Goal: Task Accomplishment & Management: Complete application form

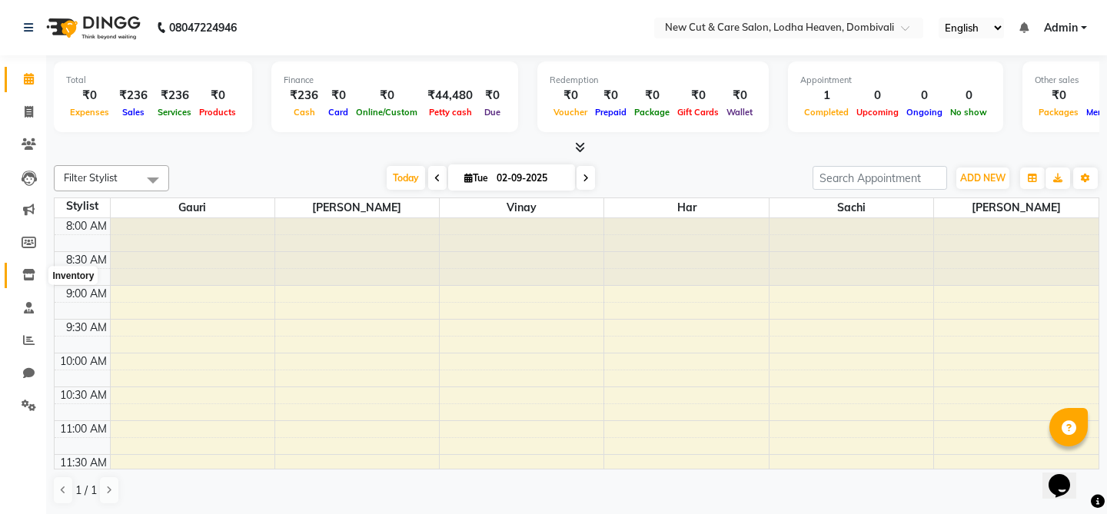
click at [31, 282] on span at bounding box center [28, 276] width 27 height 18
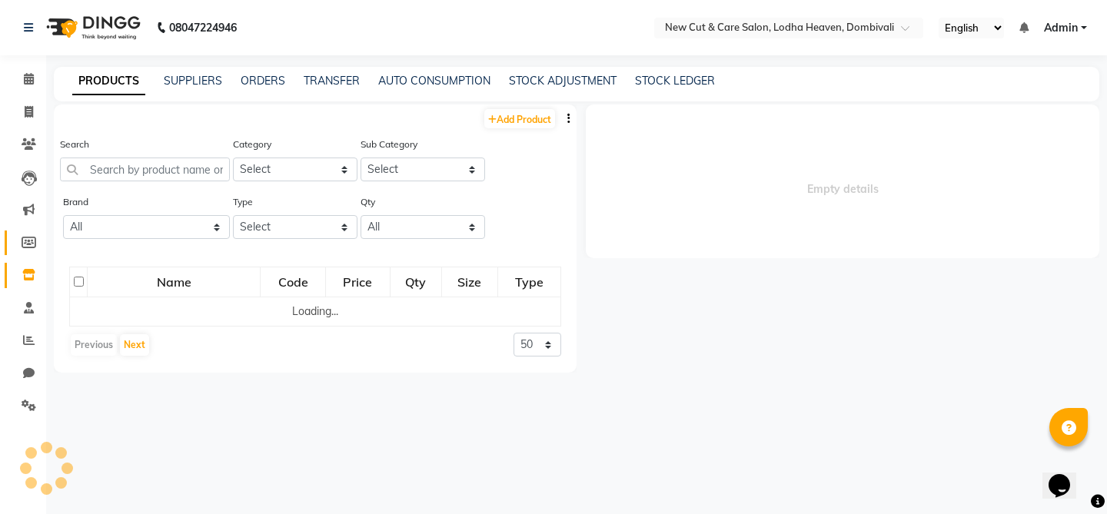
select select
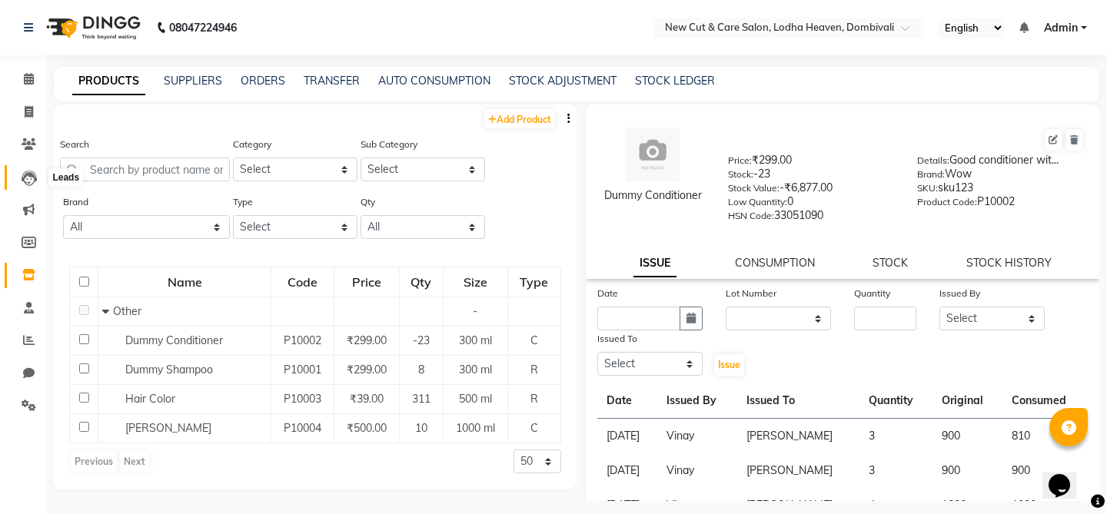
click at [32, 178] on icon at bounding box center [29, 178] width 15 height 15
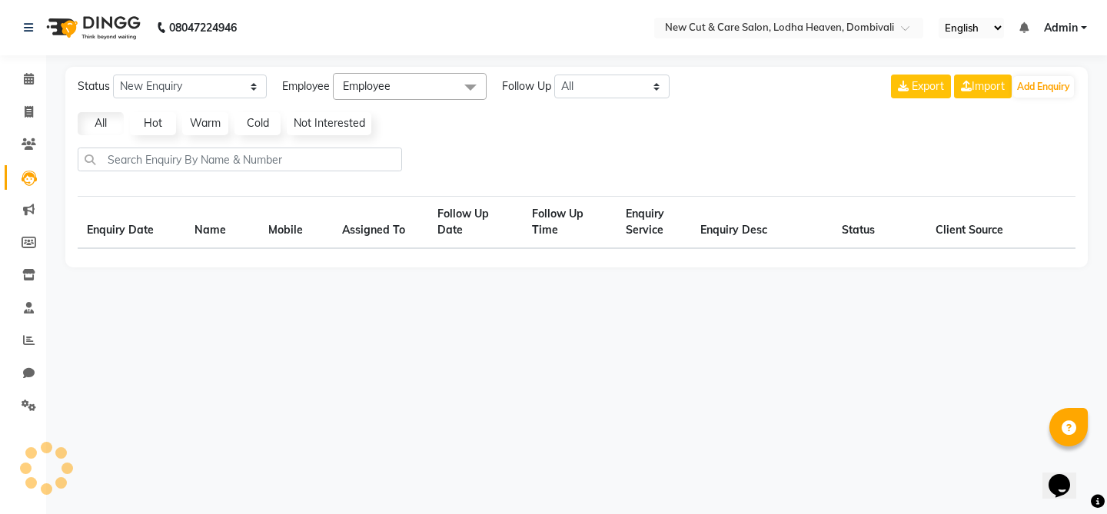
select select "10"
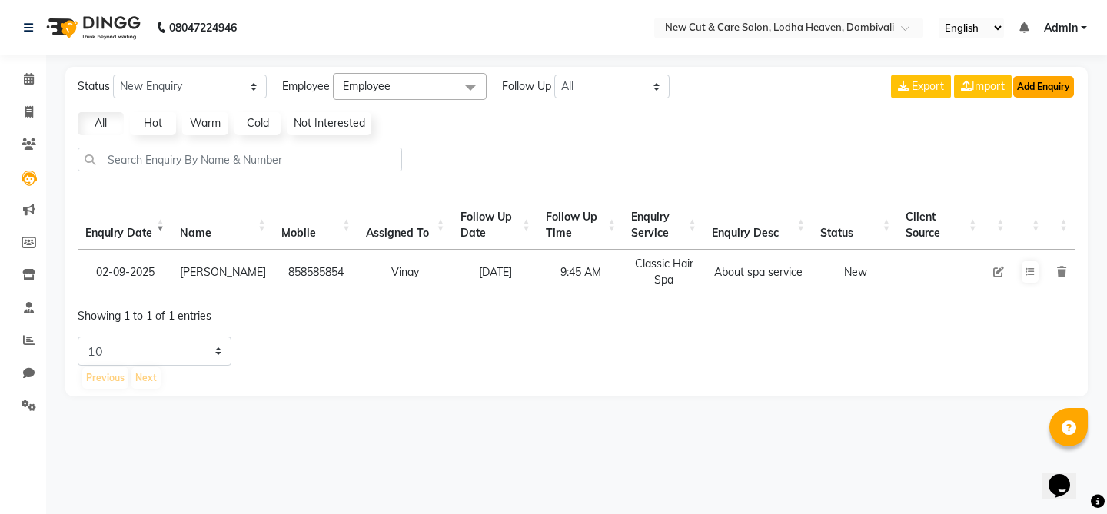
click at [1033, 90] on button "Add Enquiry" at bounding box center [1043, 87] width 61 height 22
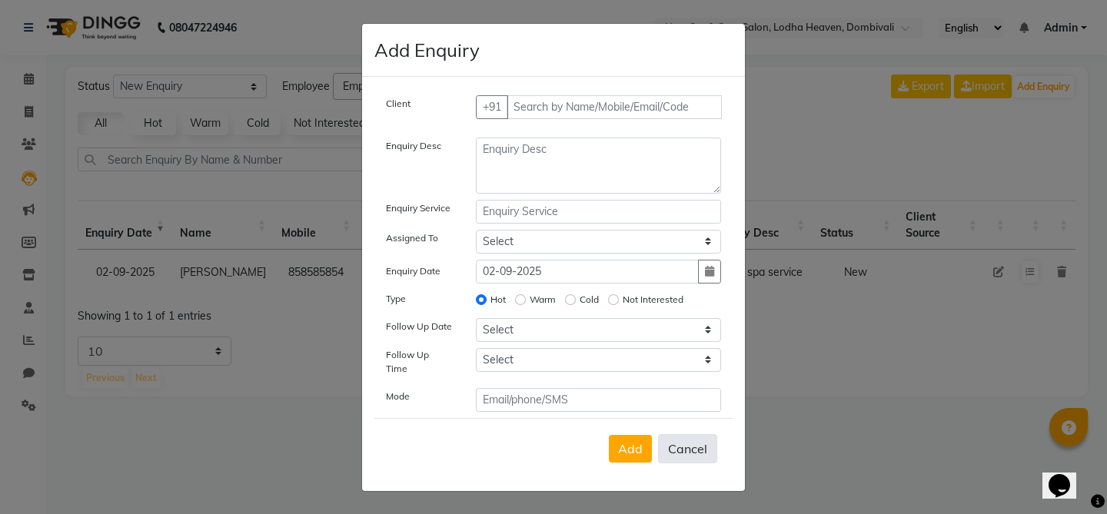
click at [691, 446] on button "Cancel" at bounding box center [687, 448] width 59 height 29
select select
radio input "false"
select select
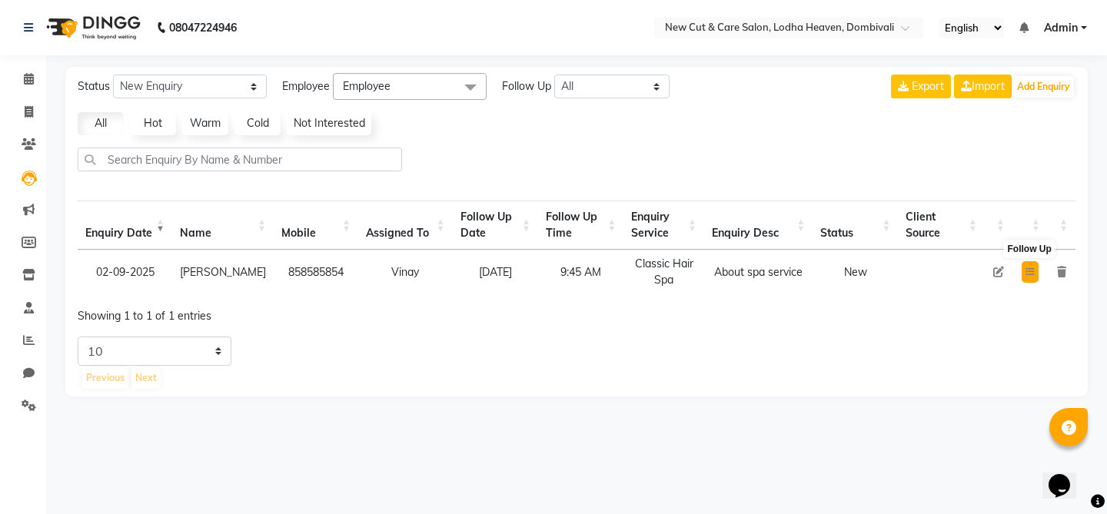
click at [1029, 277] on icon at bounding box center [1029, 272] width 9 height 9
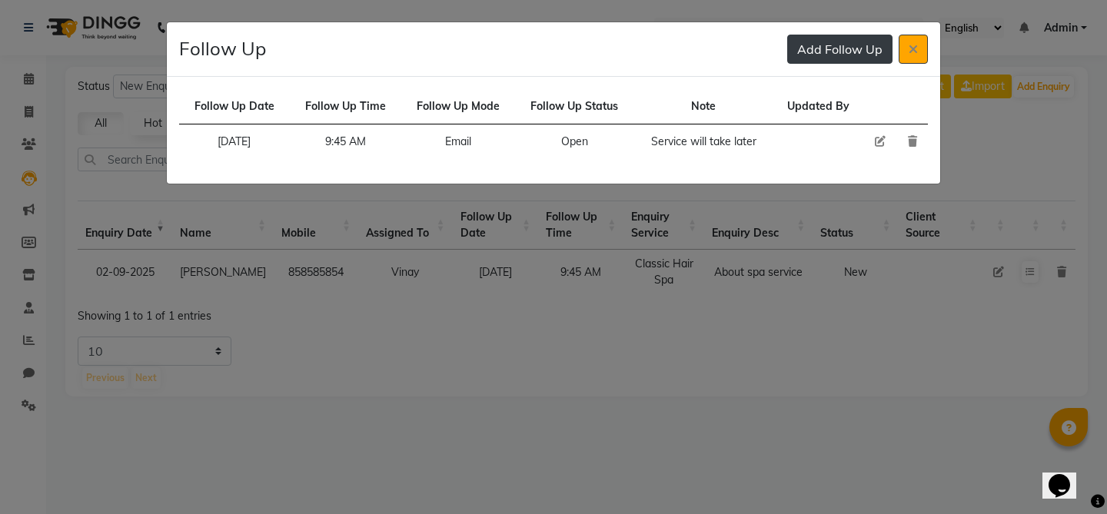
click at [833, 57] on button "Add Follow Up" at bounding box center [839, 49] width 105 height 29
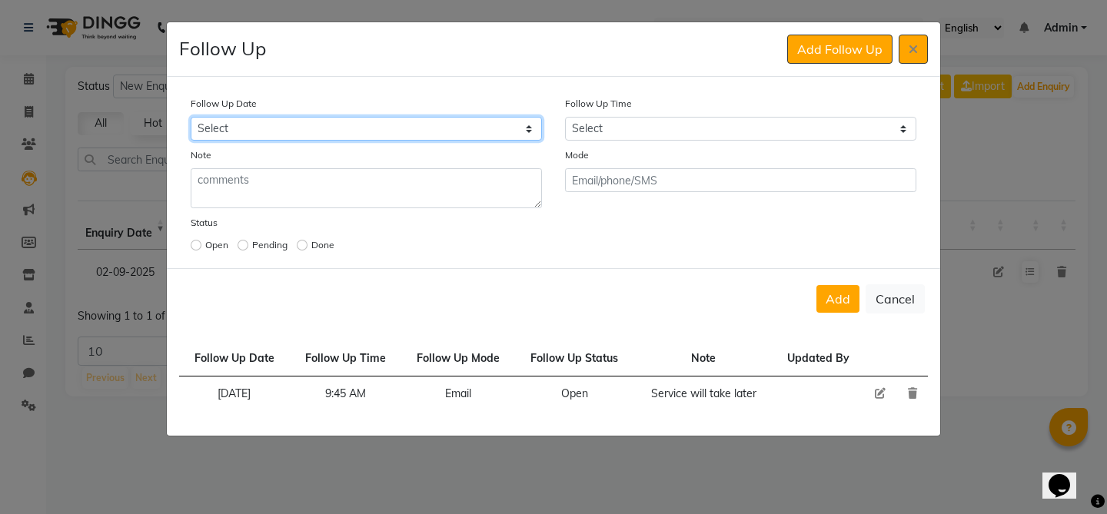
click at [387, 130] on select "Select [DATE] [DATE] [DATE] ([DATE]) [DATE] ([DATE]) [DATE] ([DATE]) [DATE] ([D…" at bounding box center [366, 129] width 351 height 24
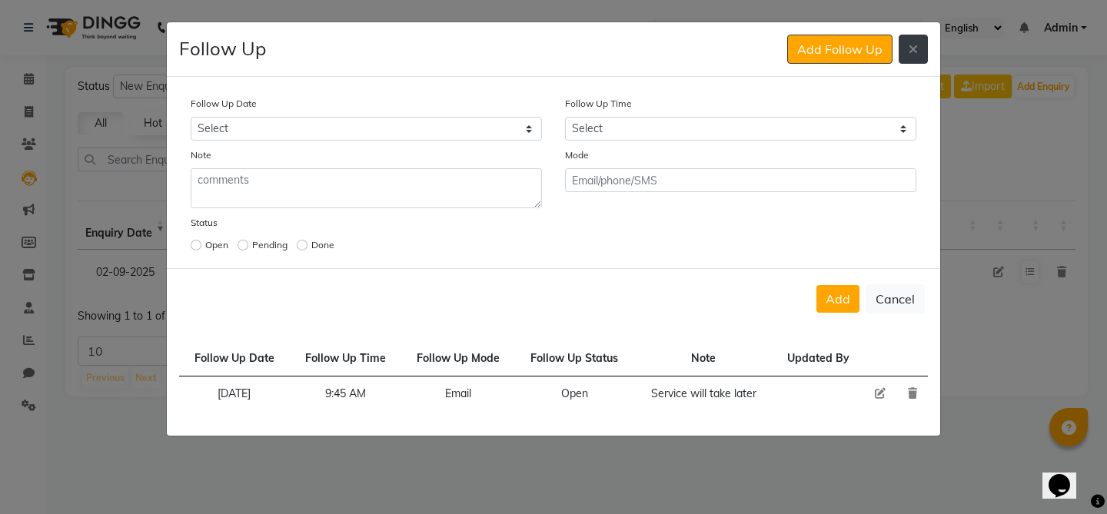
click at [912, 58] on button at bounding box center [913, 49] width 29 height 29
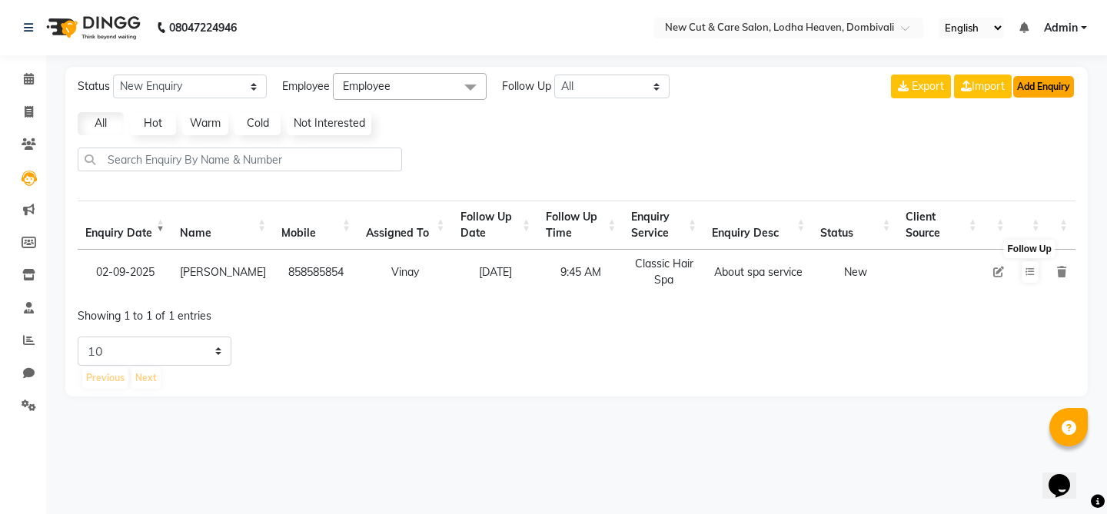
click at [1042, 88] on button "Add Enquiry" at bounding box center [1043, 87] width 61 height 22
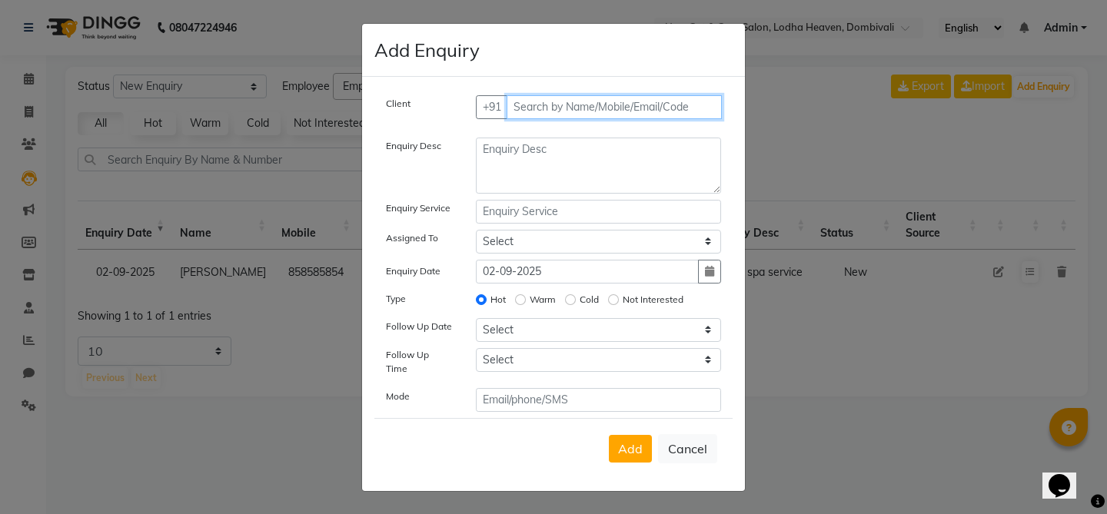
click at [554, 109] on input "text" at bounding box center [615, 107] width 216 height 24
type input "69969696"
click at [677, 119] on button "Add Client" at bounding box center [689, 107] width 64 height 24
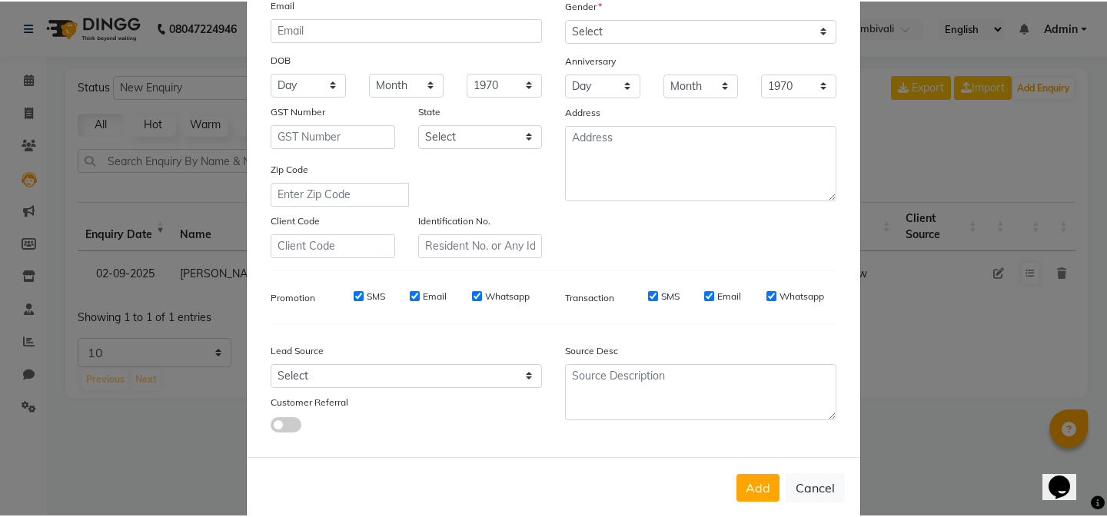
scroll to position [188, 0]
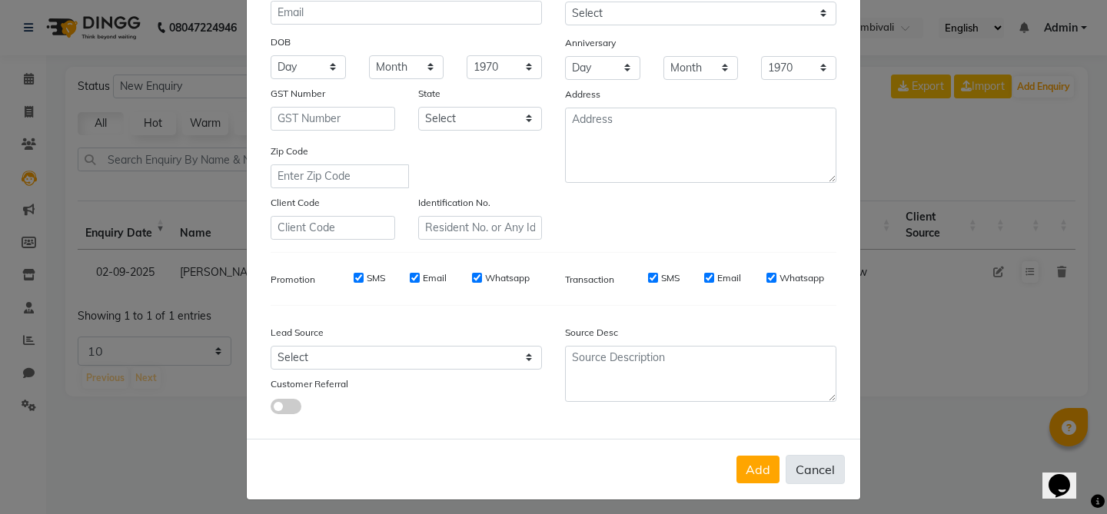
click at [815, 477] on button "Cancel" at bounding box center [815, 469] width 59 height 29
select select
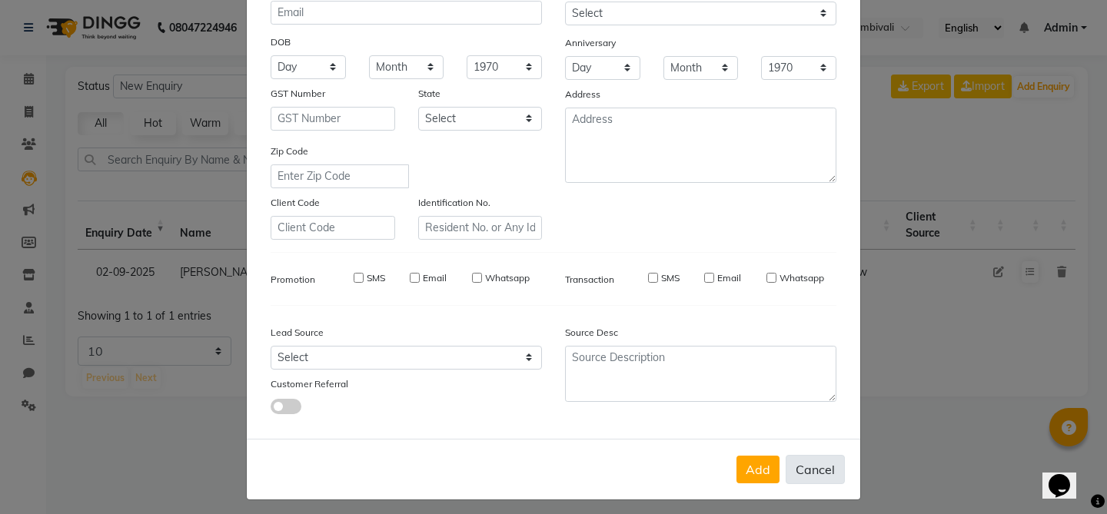
select select
checkbox input "false"
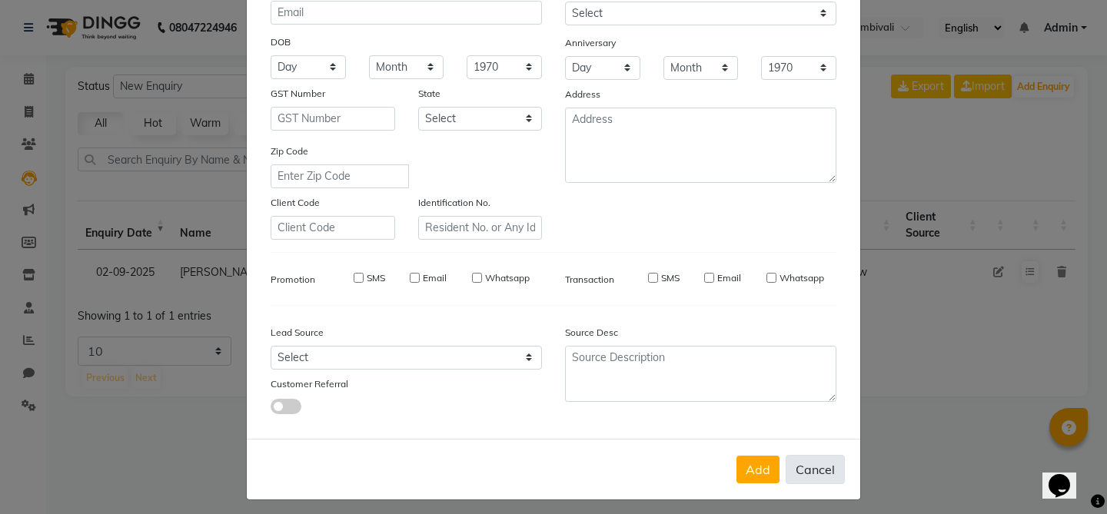
checkbox input "false"
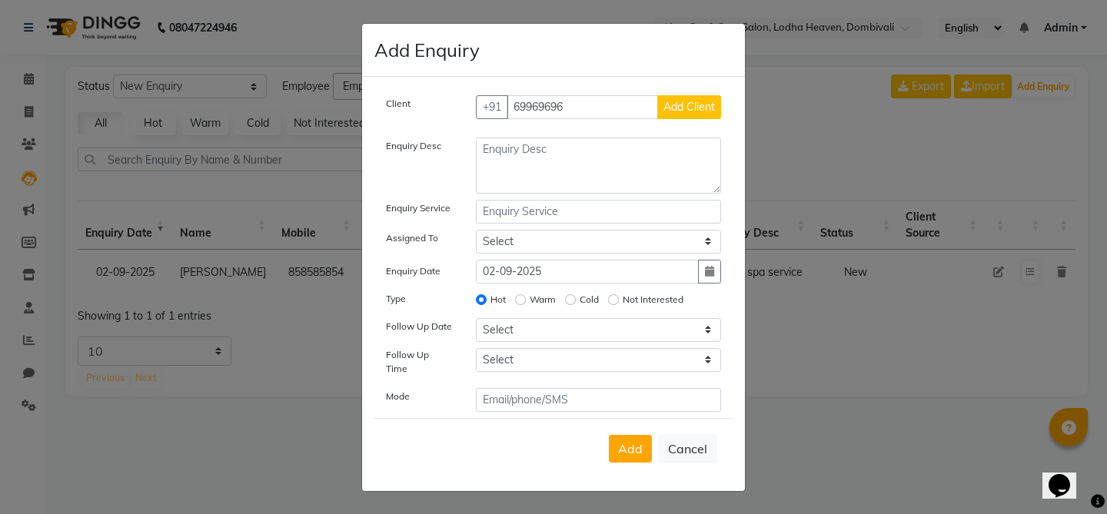
click at [394, 108] on label "Client" at bounding box center [398, 104] width 25 height 14
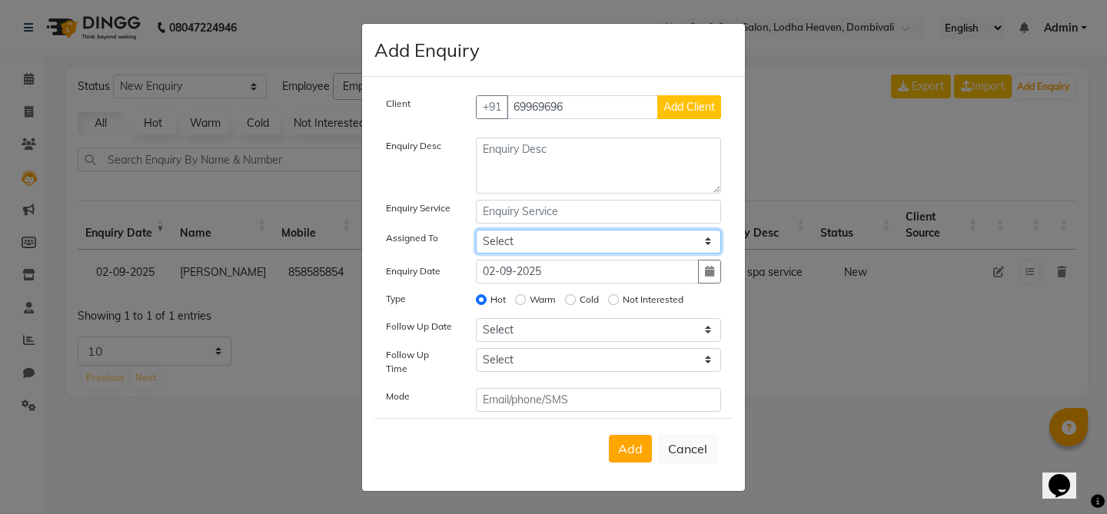
click at [549, 254] on select "Select Gauri Har [PERSON_NAME] Sachi [PERSON_NAME] [PERSON_NAME]" at bounding box center [599, 242] width 246 height 24
select select "15016"
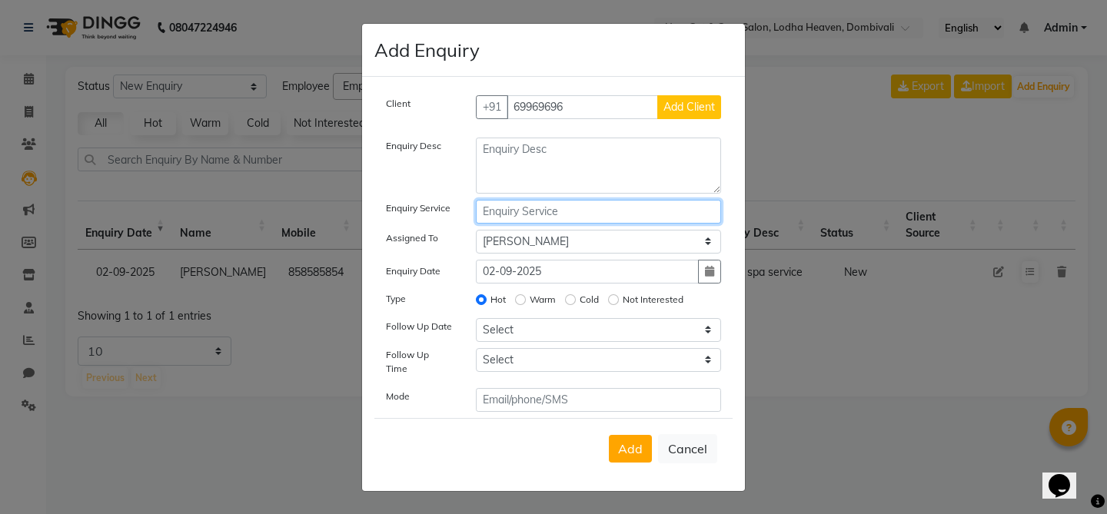
click at [575, 215] on input "text" at bounding box center [599, 212] width 246 height 24
type input "hot"
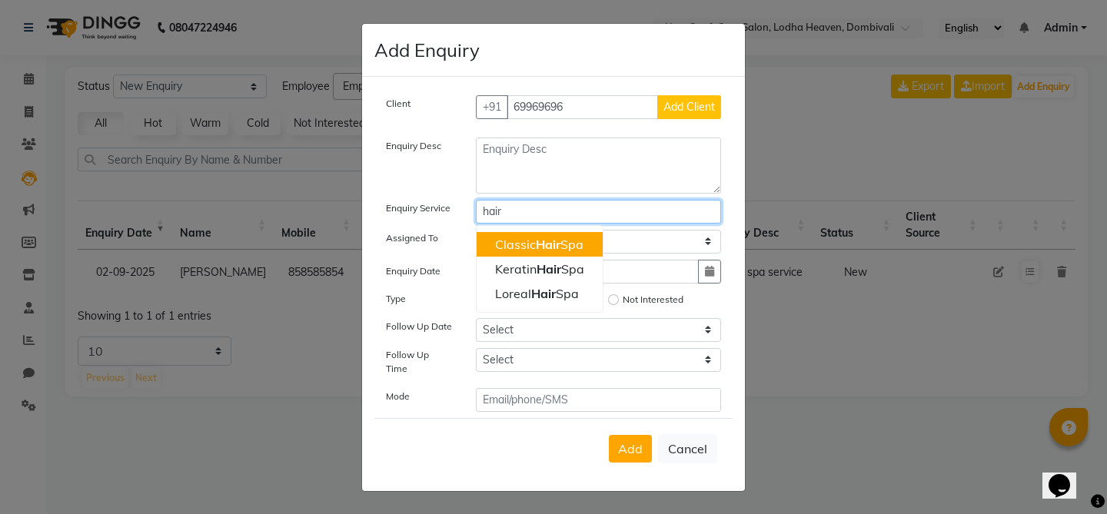
click at [558, 257] on button "Classic Hair Spa" at bounding box center [540, 244] width 126 height 25
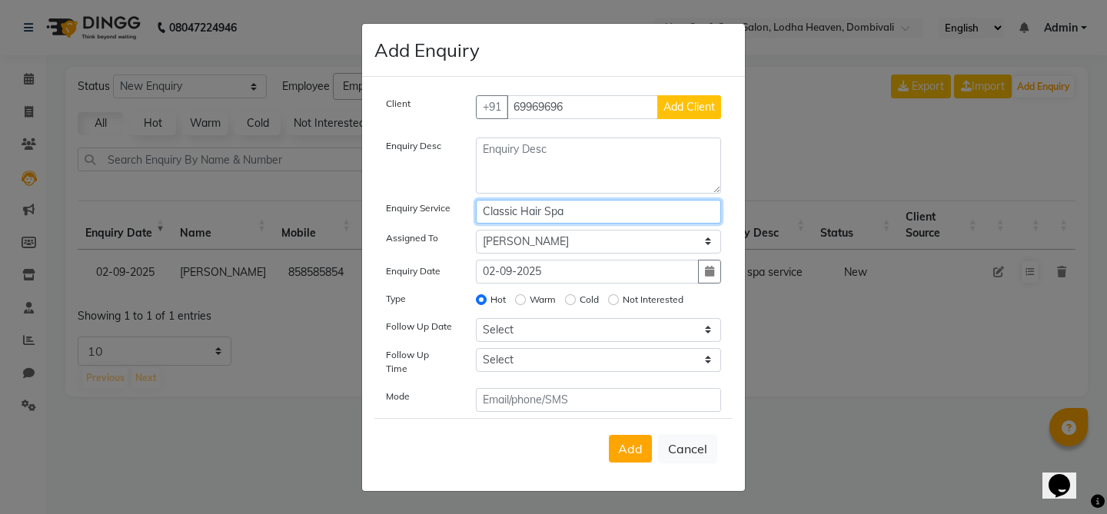
drag, startPoint x: 573, startPoint y: 215, endPoint x: 451, endPoint y: 204, distance: 122.8
click at [451, 204] on div "Client [PHONE_NUMBER] Add Client Enquiry Desc Enquiry Service Classic Hair Spa …" at bounding box center [553, 253] width 358 height 317
type input "Classic Hair Spa"
click at [690, 448] on button "Cancel" at bounding box center [687, 448] width 59 height 29
select select
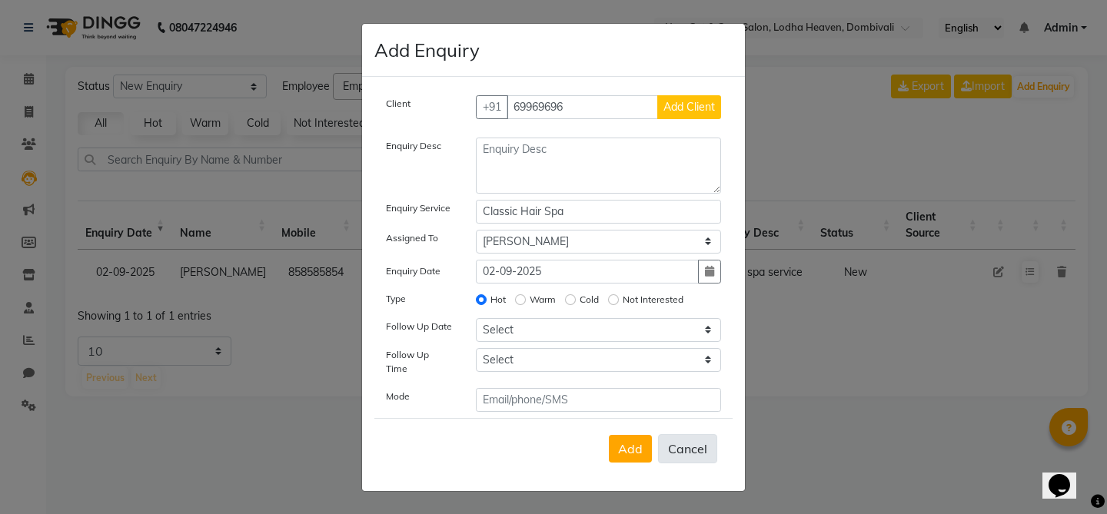
radio input "false"
select select
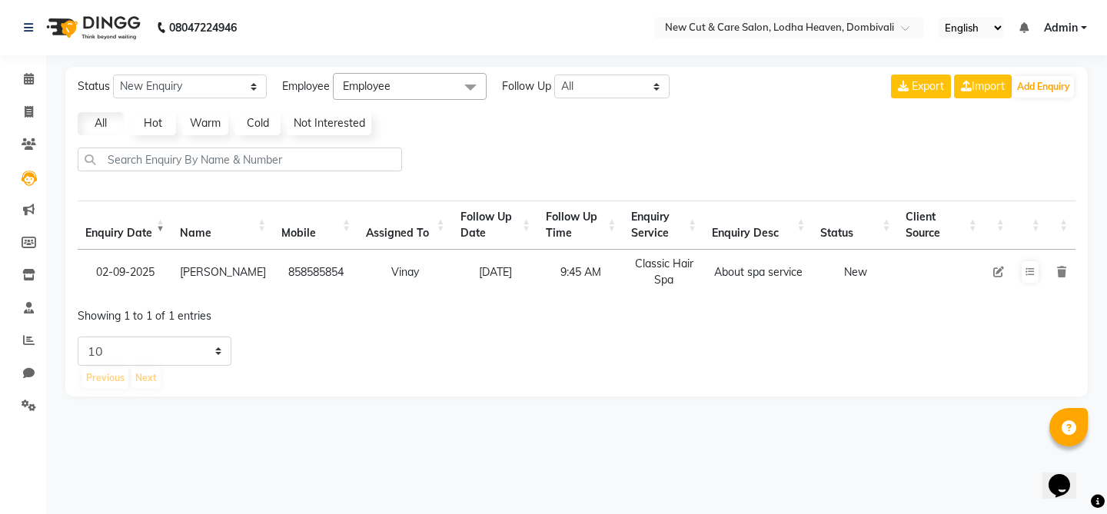
click at [1000, 273] on icon at bounding box center [998, 272] width 11 height 11
select select "20113"
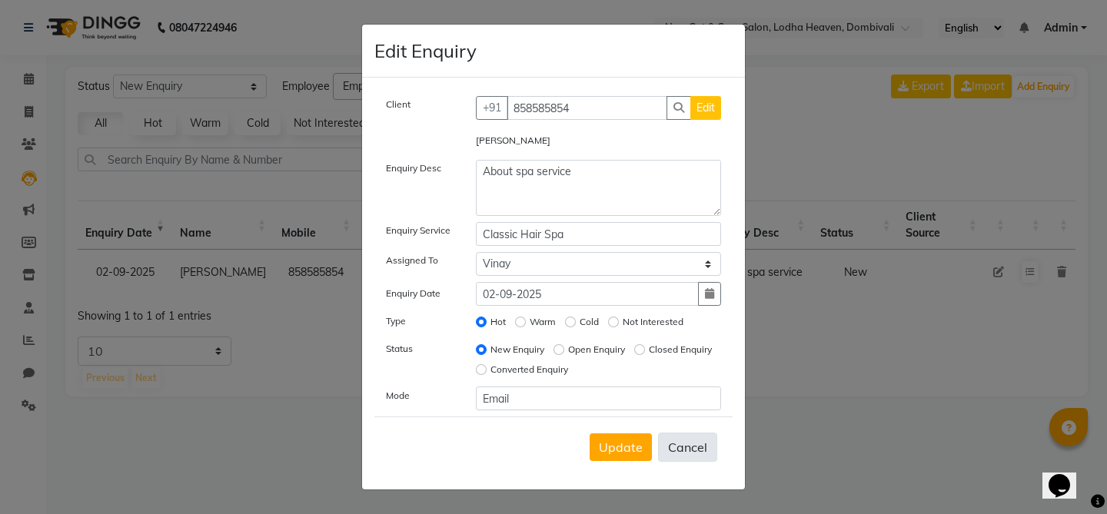
click at [703, 437] on button "Cancel" at bounding box center [687, 447] width 59 height 29
select select
radio input "false"
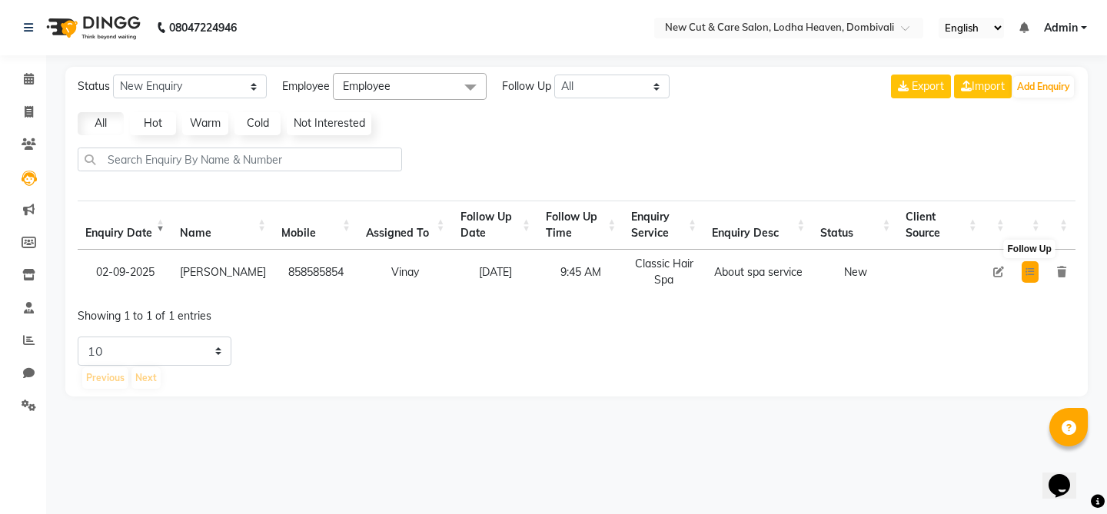
click at [1029, 271] on icon at bounding box center [1029, 272] width 9 height 9
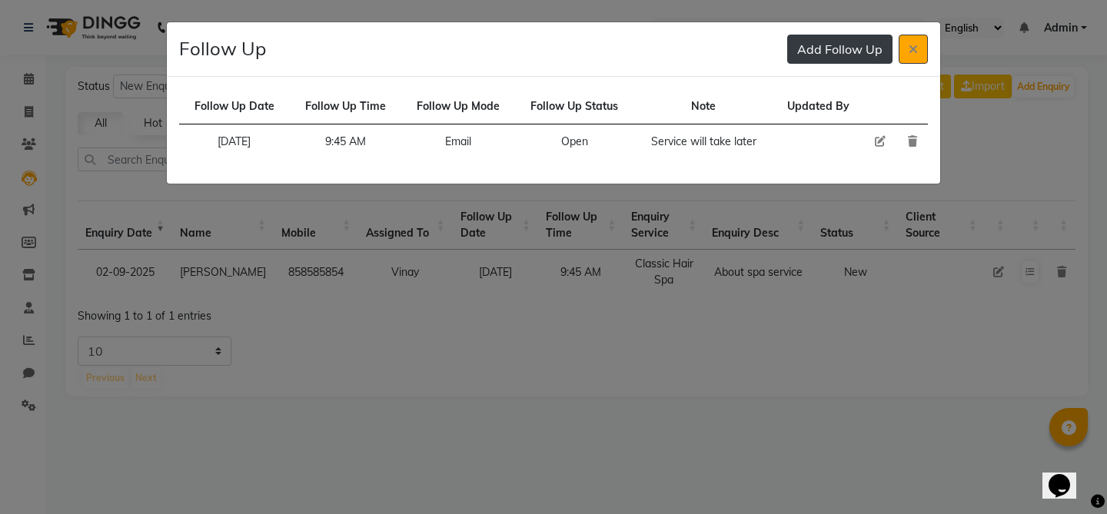
click at [858, 49] on button "Add Follow Up" at bounding box center [839, 49] width 105 height 29
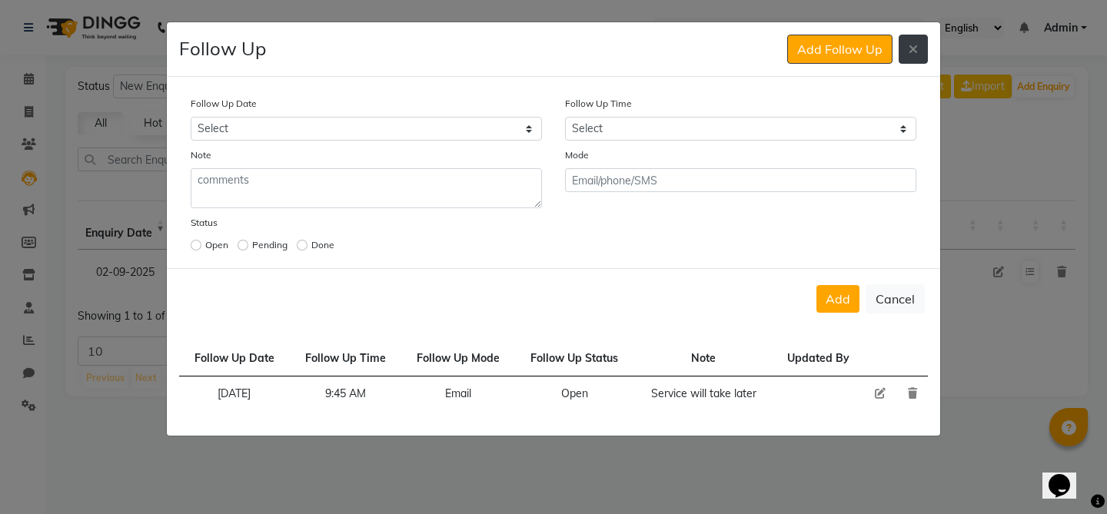
click at [920, 55] on button at bounding box center [913, 49] width 29 height 29
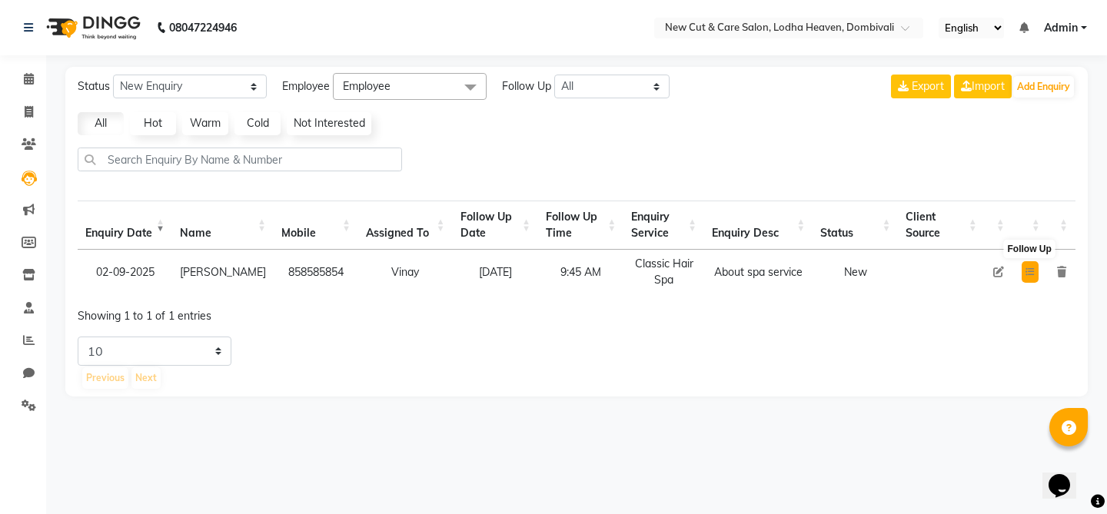
click at [1029, 270] on icon at bounding box center [1029, 272] width 9 height 9
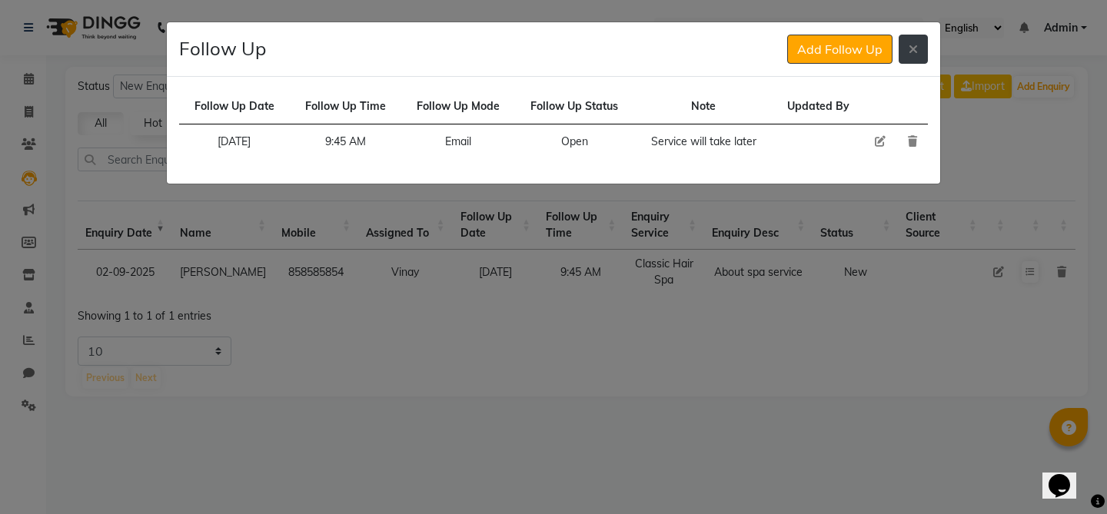
click at [920, 48] on button at bounding box center [913, 49] width 29 height 29
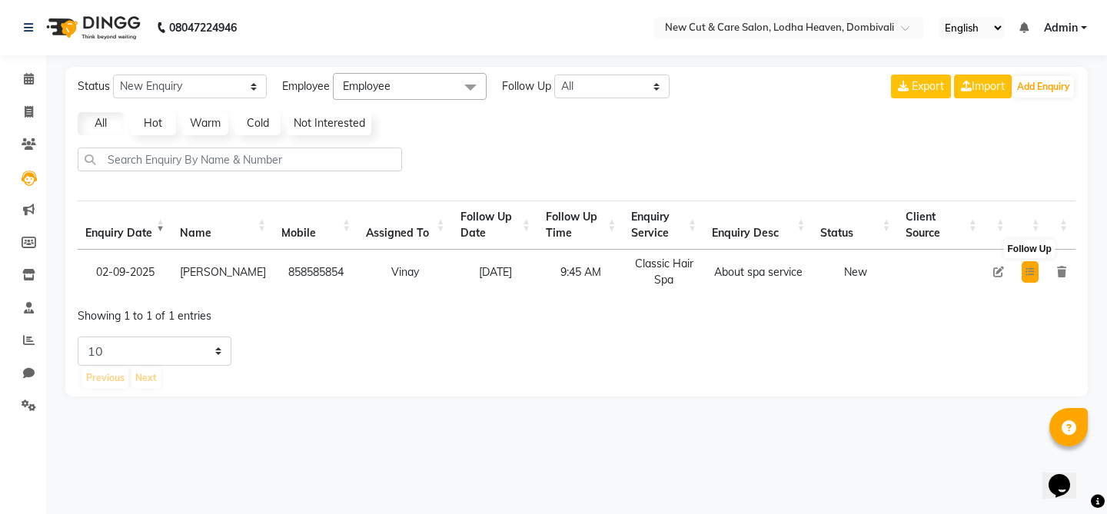
click at [1035, 268] on button at bounding box center [1030, 272] width 17 height 22
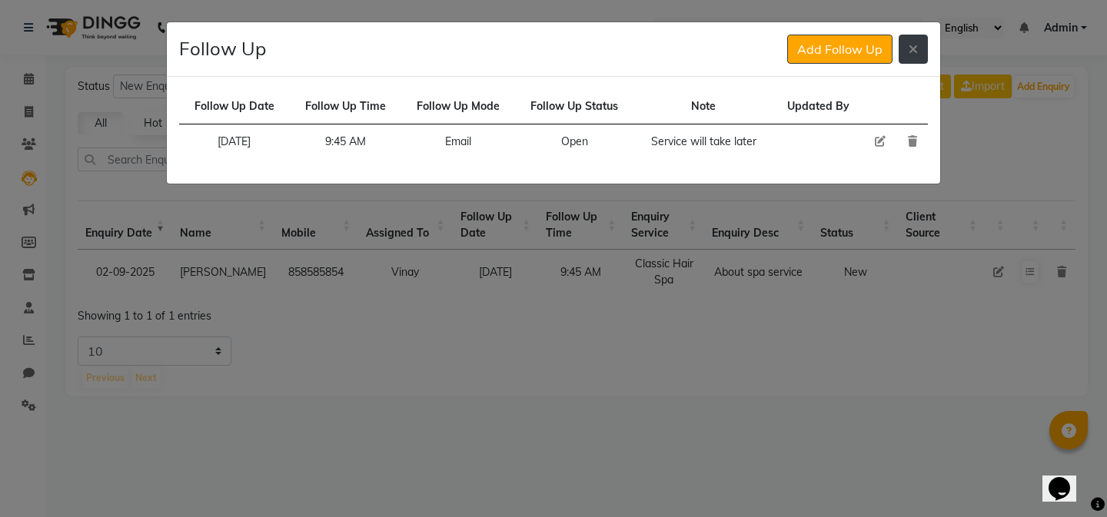
click at [911, 45] on icon at bounding box center [913, 49] width 9 height 12
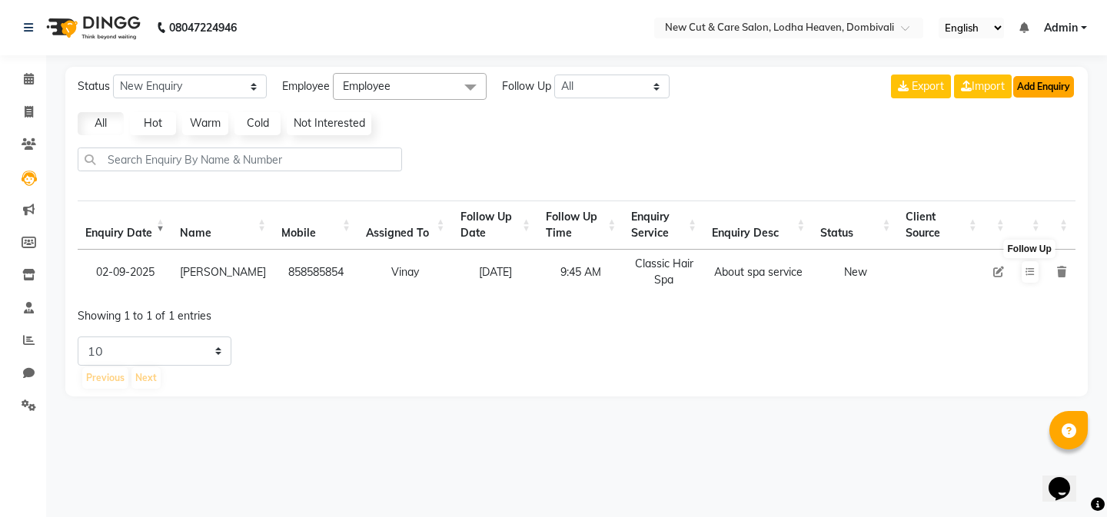
click at [1039, 83] on button "Add Enquiry" at bounding box center [1043, 87] width 61 height 22
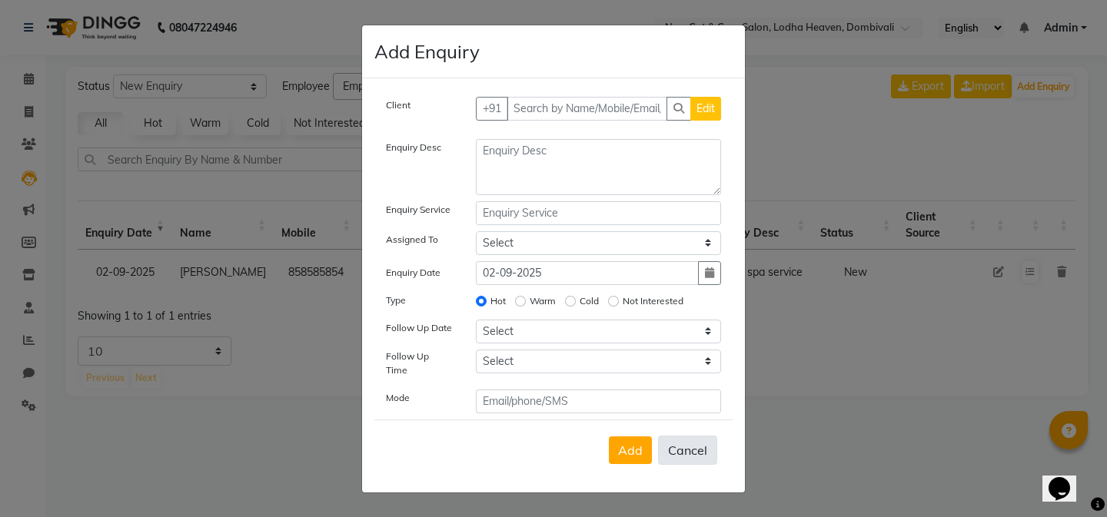
click at [698, 457] on button "Cancel" at bounding box center [687, 450] width 59 height 29
select select
radio input "false"
select select
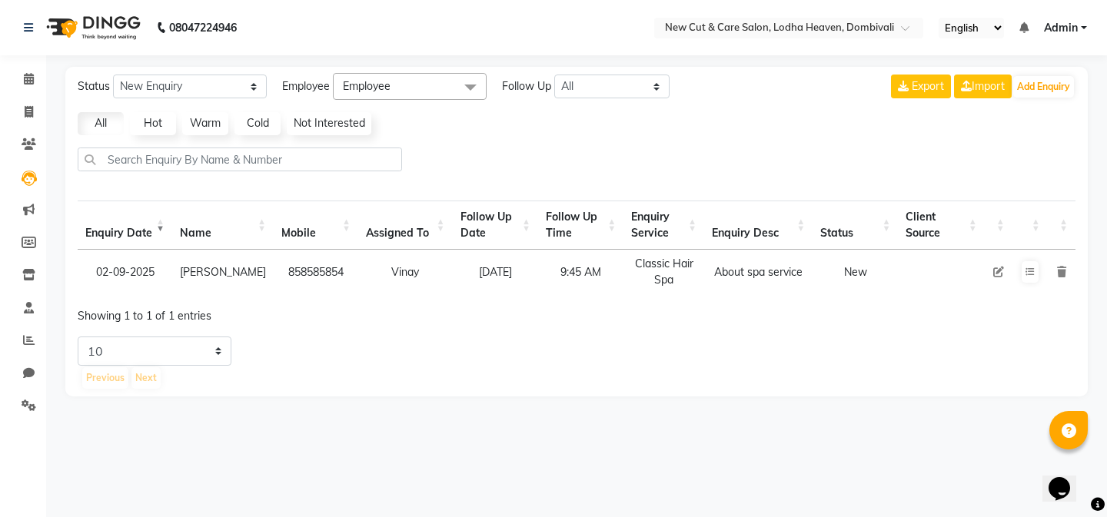
drag, startPoint x: 82, startPoint y: 234, endPoint x: 125, endPoint y: 234, distance: 43.0
click at [125, 234] on th "Enquiry Date" at bounding box center [125, 225] width 95 height 49
click at [119, 230] on th "Enquiry Date" at bounding box center [125, 225] width 95 height 49
click at [1032, 90] on button "Add Enquiry" at bounding box center [1043, 87] width 61 height 22
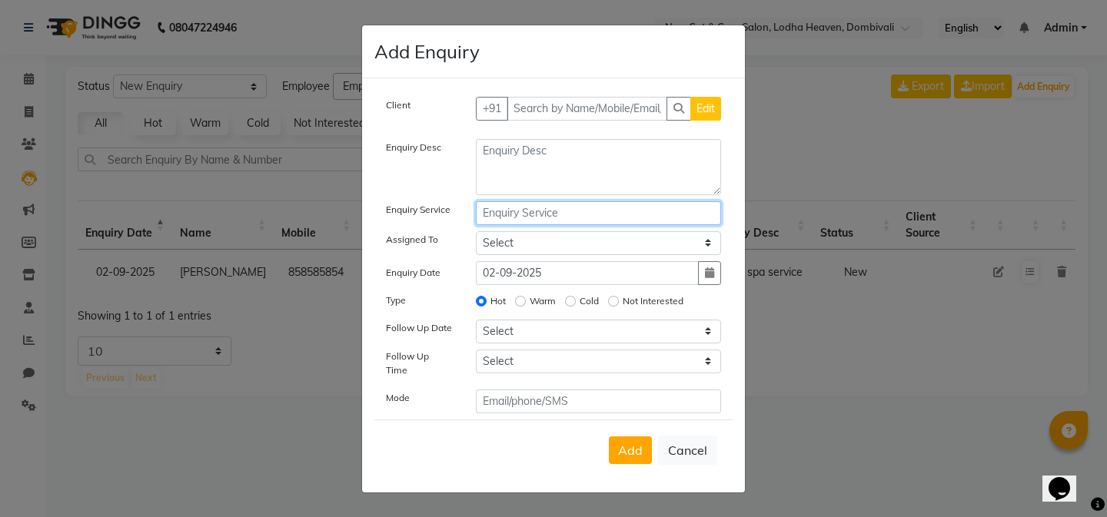
click at [553, 225] on input "text" at bounding box center [599, 213] width 246 height 24
type input "h"
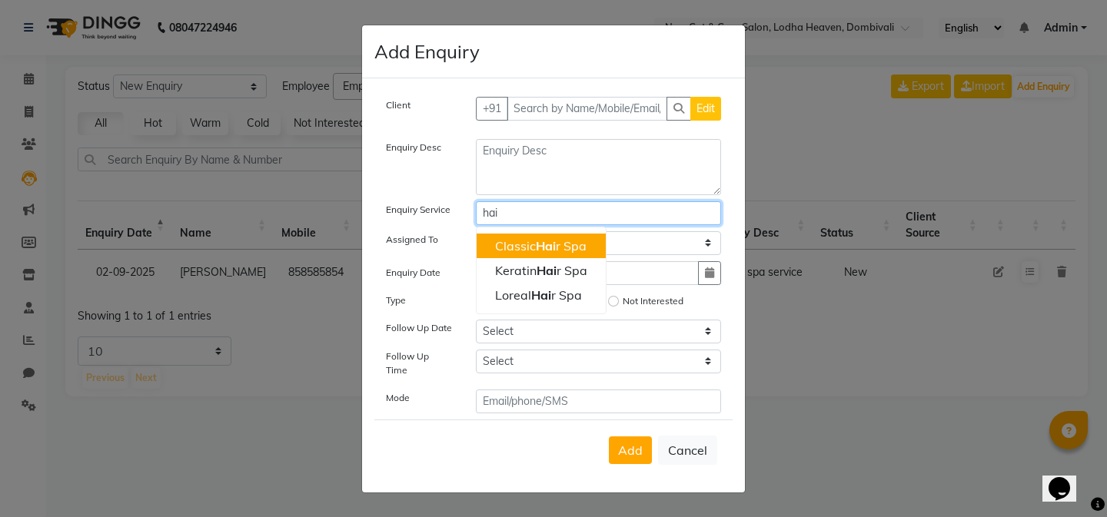
click at [550, 245] on span "Hai" at bounding box center [546, 245] width 20 height 15
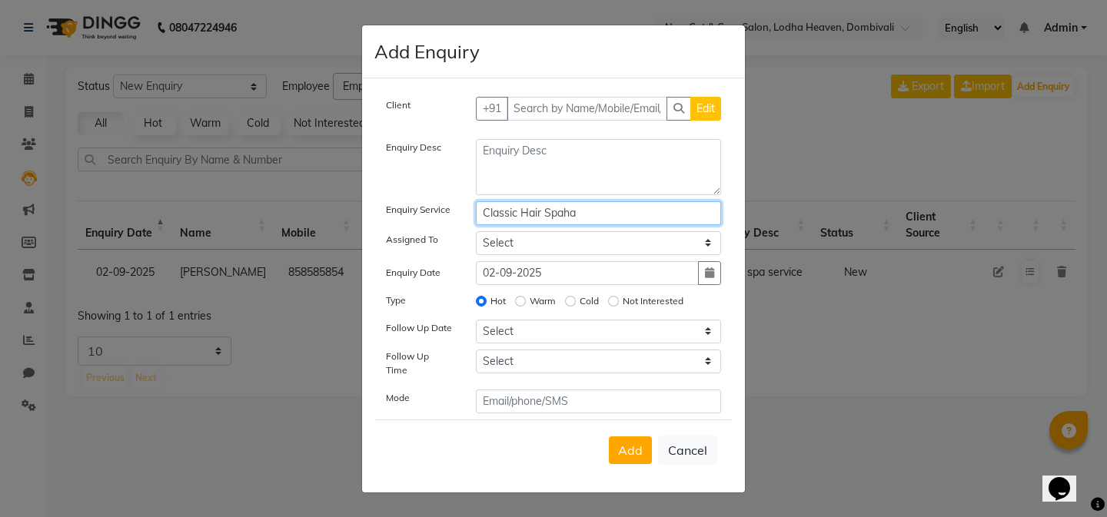
type input "Classic Hair Spahai"
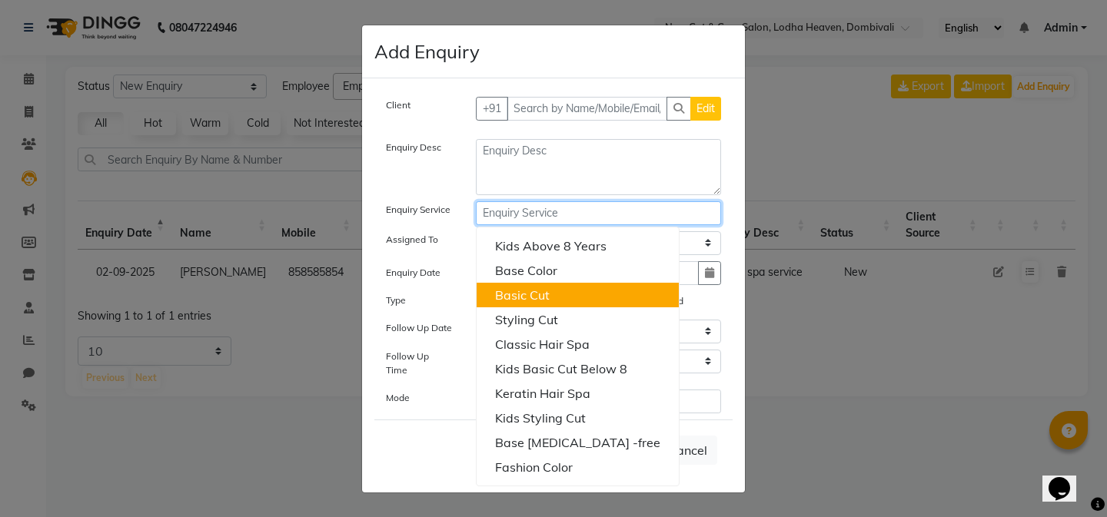
click at [526, 307] on button "Basic Cut" at bounding box center [578, 295] width 202 height 25
type input "Basic Cut"
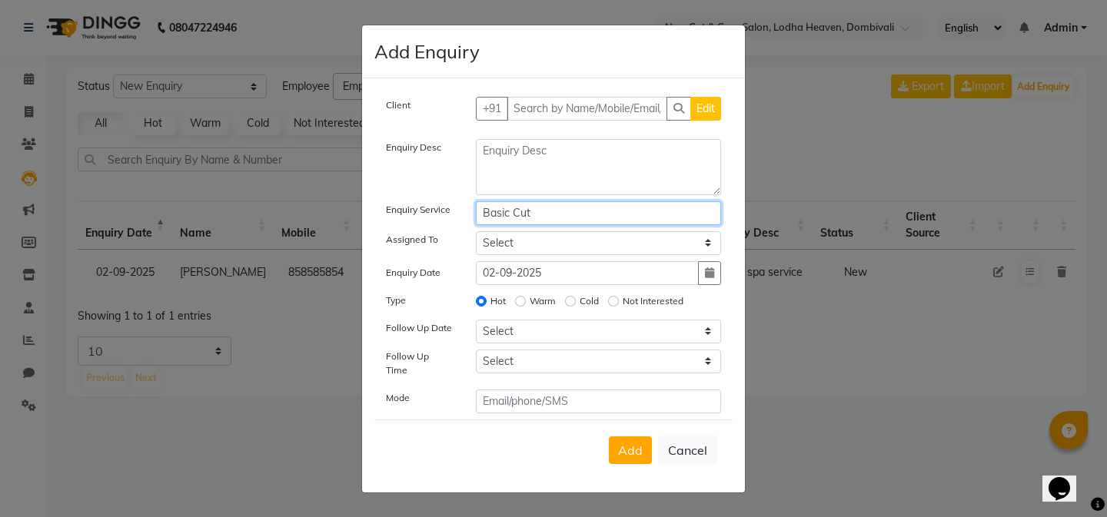
click at [596, 211] on input "Basic Cut" at bounding box center [599, 213] width 246 height 24
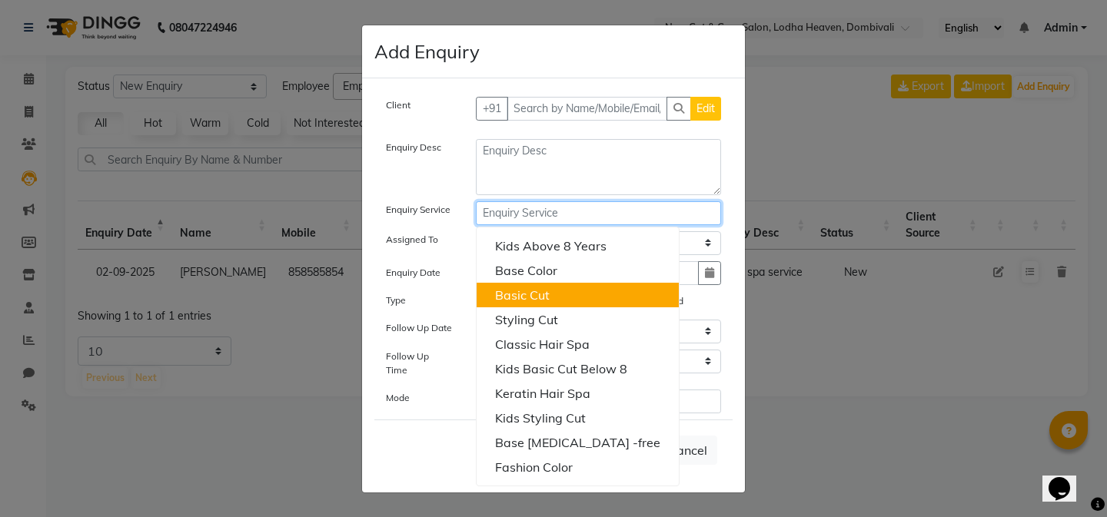
click at [500, 303] on ngb-highlight "Basic Cut" at bounding box center [522, 295] width 55 height 15
type input "Basic Cut"
